Goal: Check status

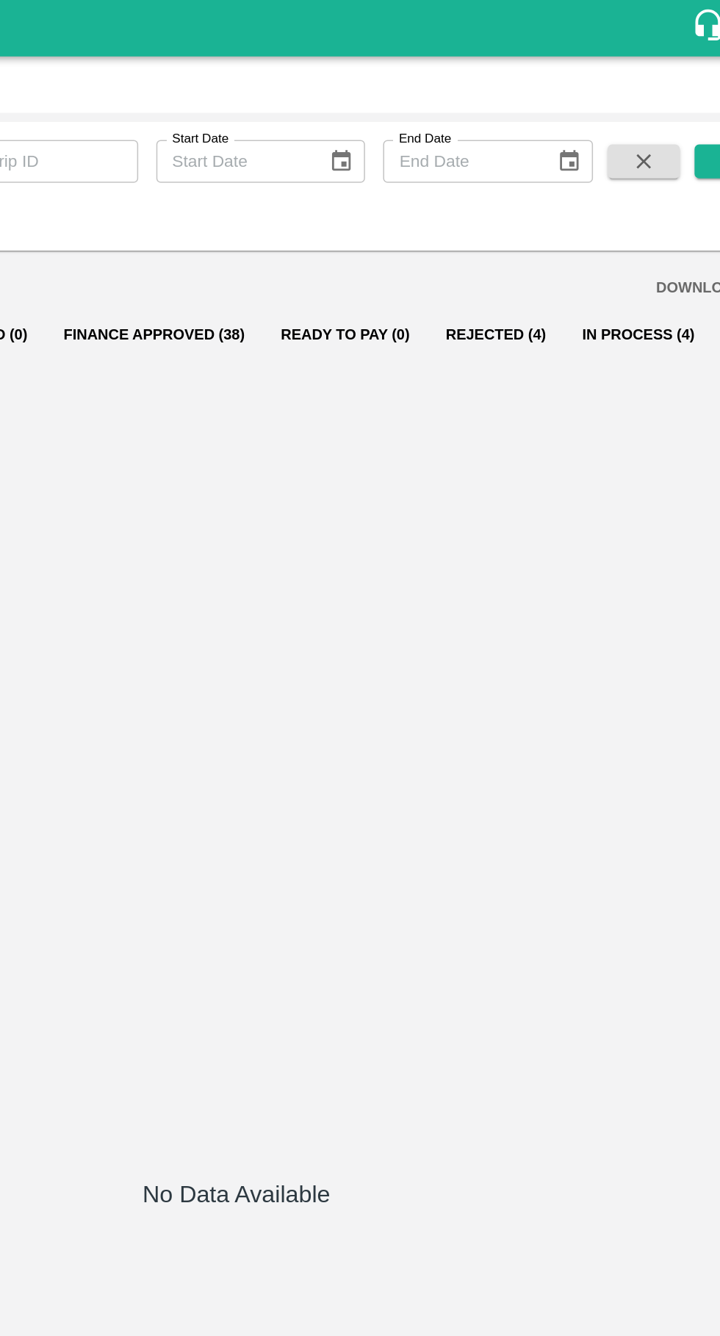
click at [609, 218] on button "In Process (4)" at bounding box center [621, 218] width 97 height 35
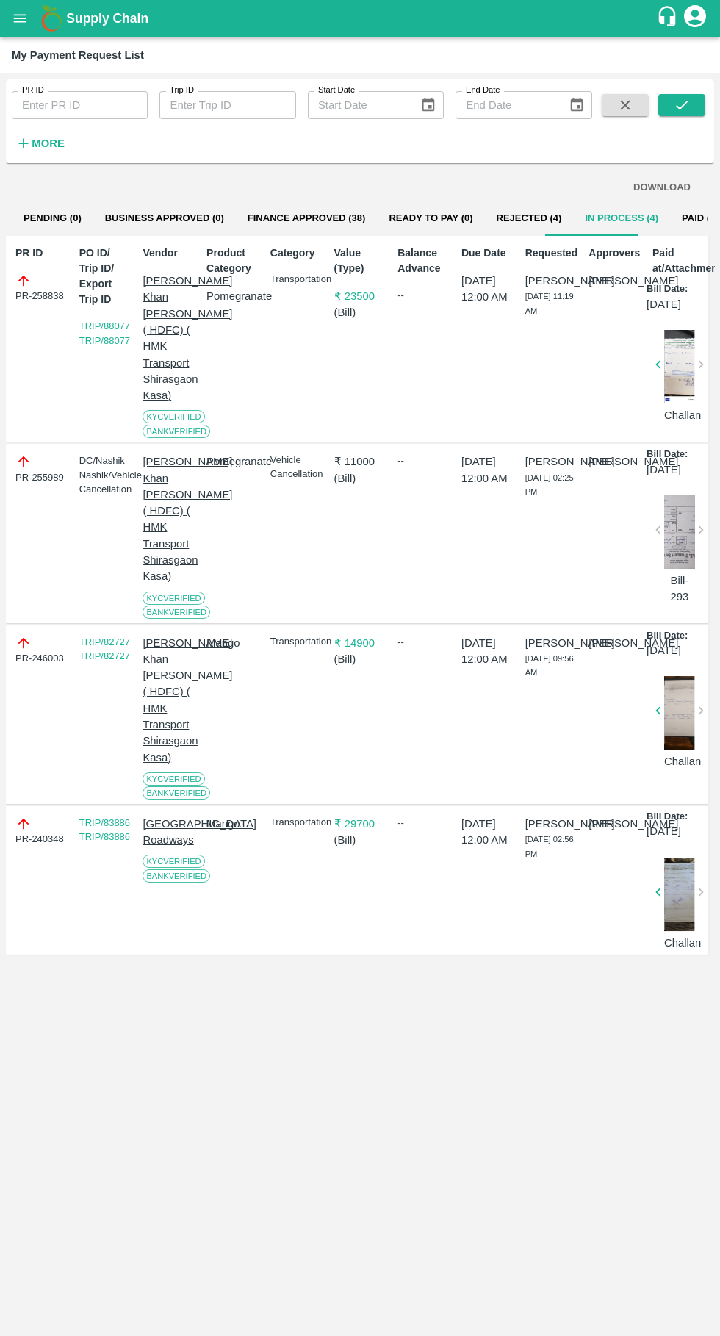
scroll to position [0, 10]
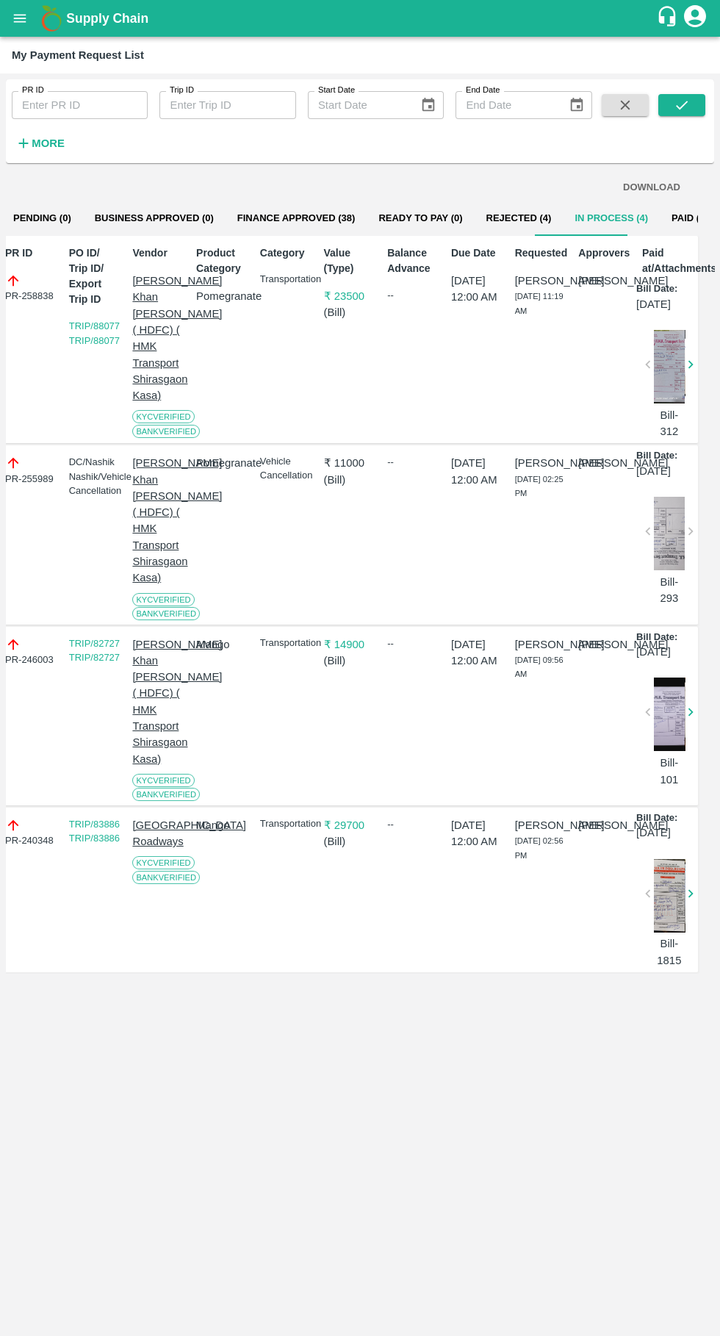
click at [672, 215] on button "Paid (2566)" at bounding box center [698, 218] width 76 height 35
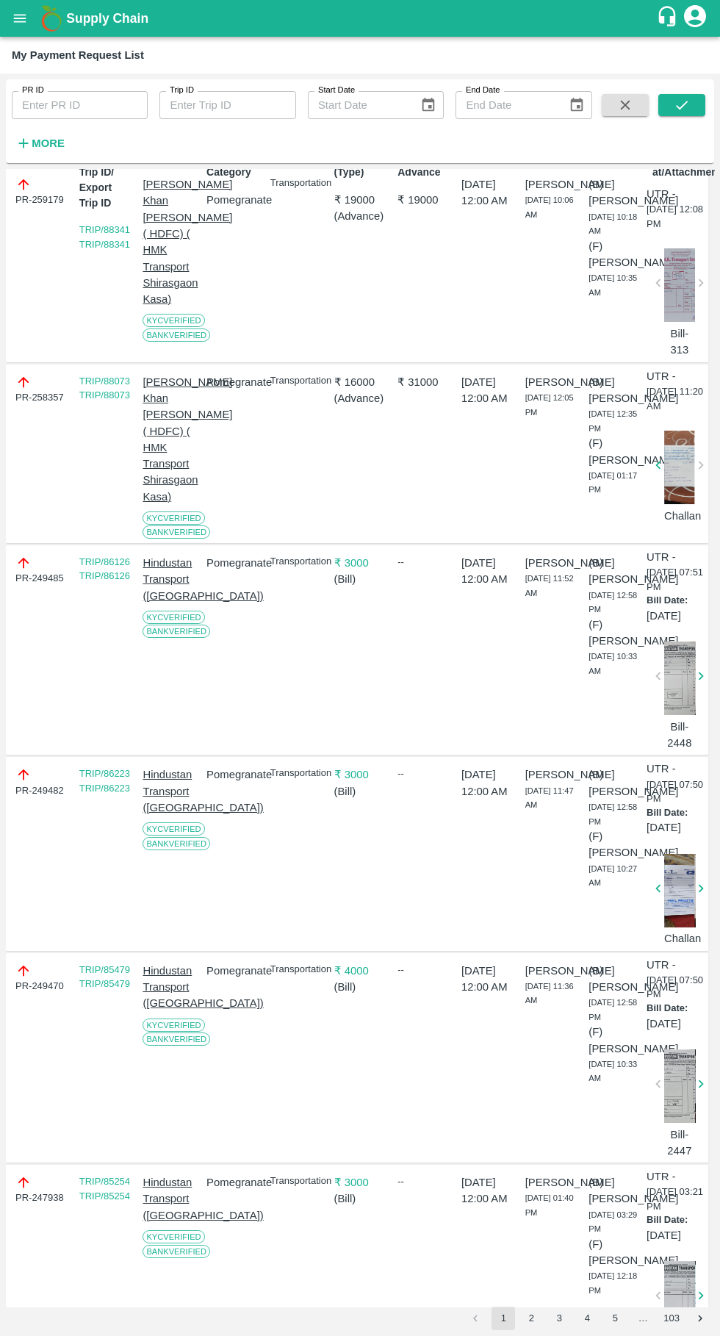
scroll to position [0, 0]
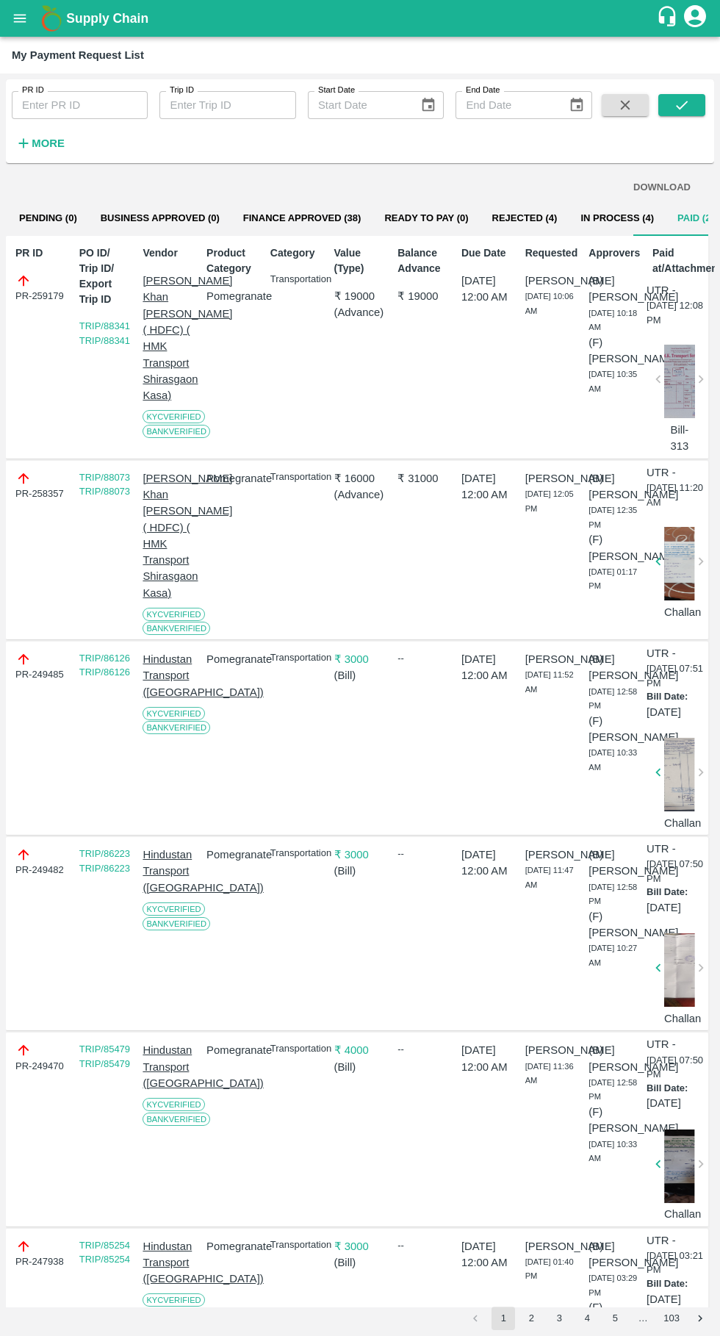
click at [295, 216] on button "Finance Approved (38)" at bounding box center [303, 218] width 142 height 35
